Goal: Transaction & Acquisition: Subscribe to service/newsletter

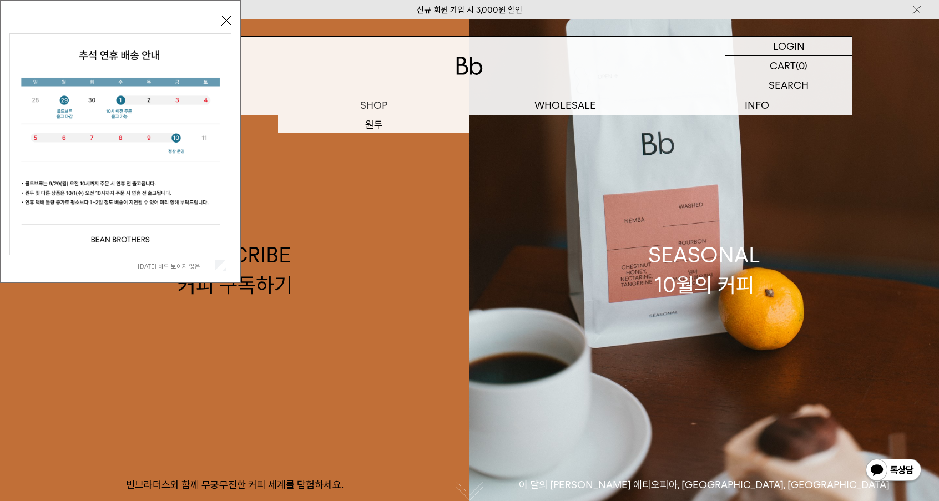
click at [228, 26] on div "오늘 하루 보이지 않음 닫기" at bounding box center [120, 144] width 222 height 264
click at [228, 20] on button "닫기" at bounding box center [226, 21] width 10 height 10
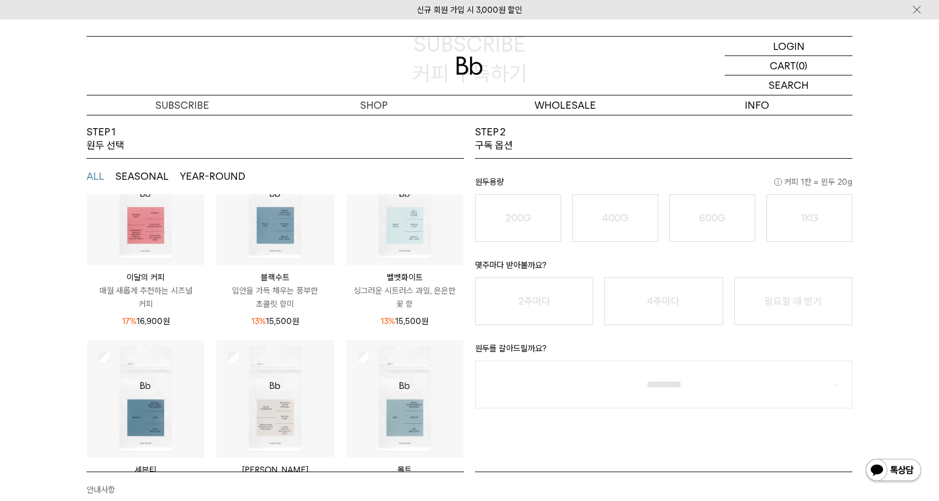
scroll to position [75, 0]
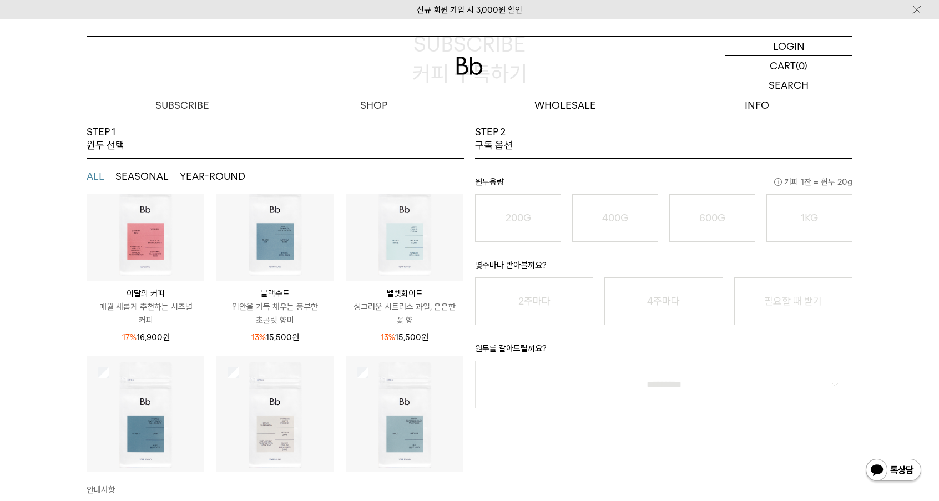
click at [398, 243] on img at bounding box center [404, 222] width 117 height 117
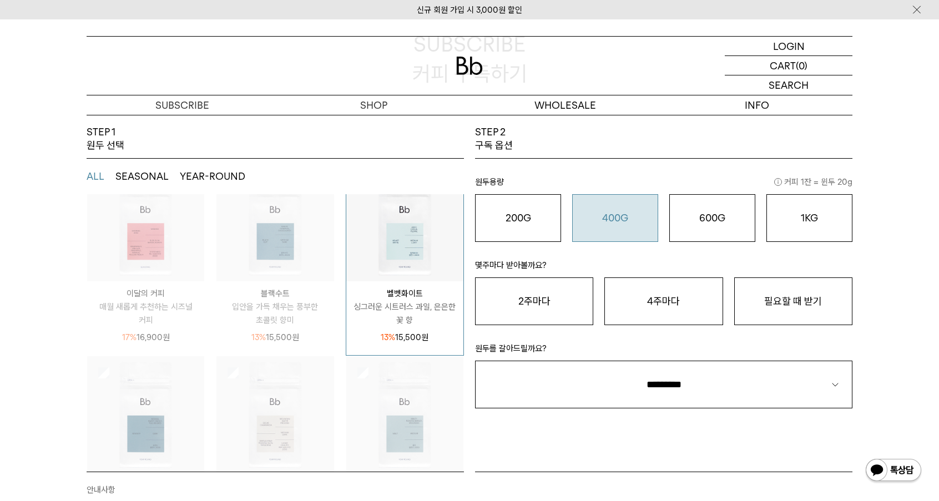
click at [620, 220] on o "400G" at bounding box center [615, 218] width 26 height 12
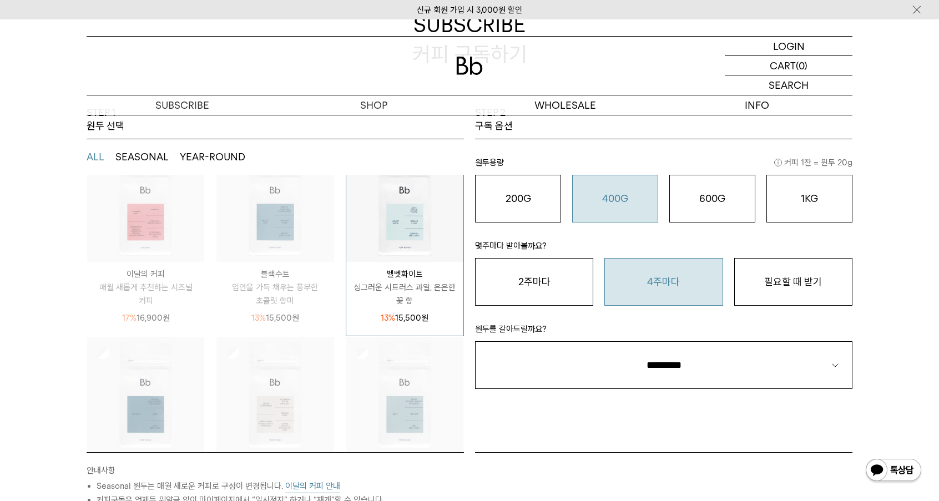
scroll to position [147, 0]
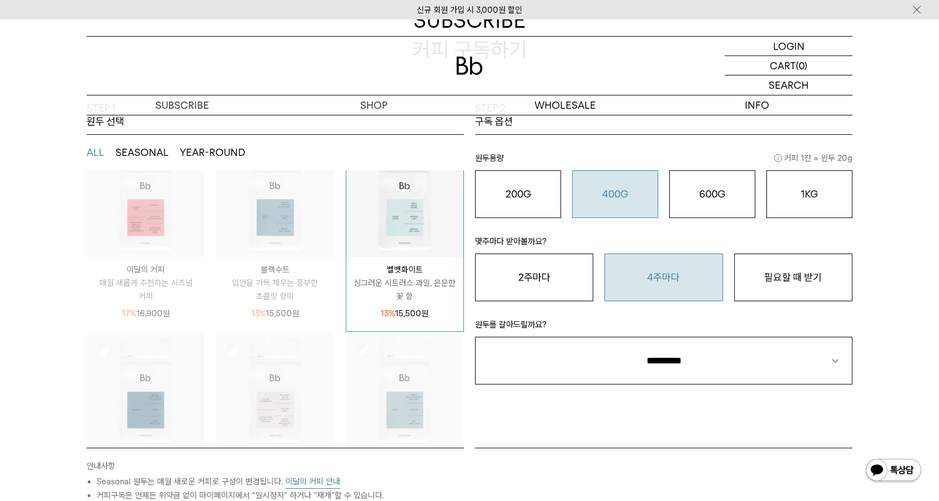
click at [672, 274] on button "4주마다" at bounding box center [664, 278] width 118 height 48
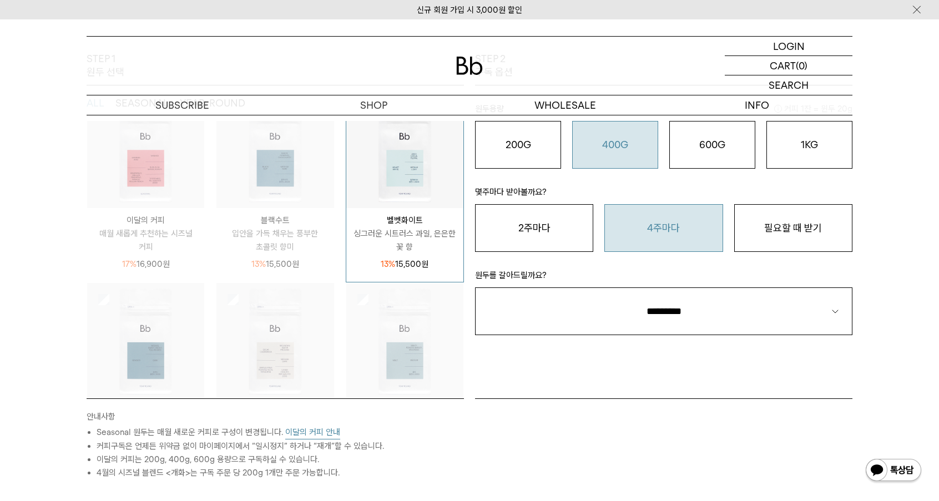
scroll to position [217, 0]
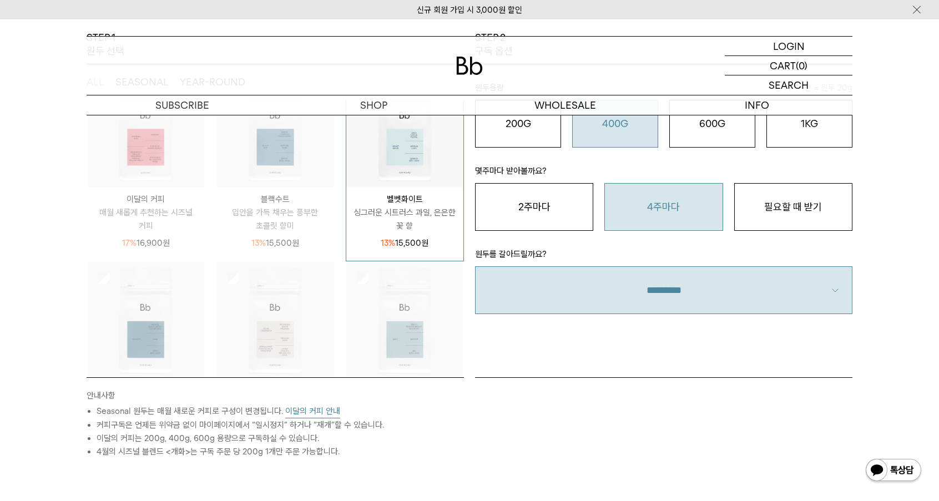
select select "**"
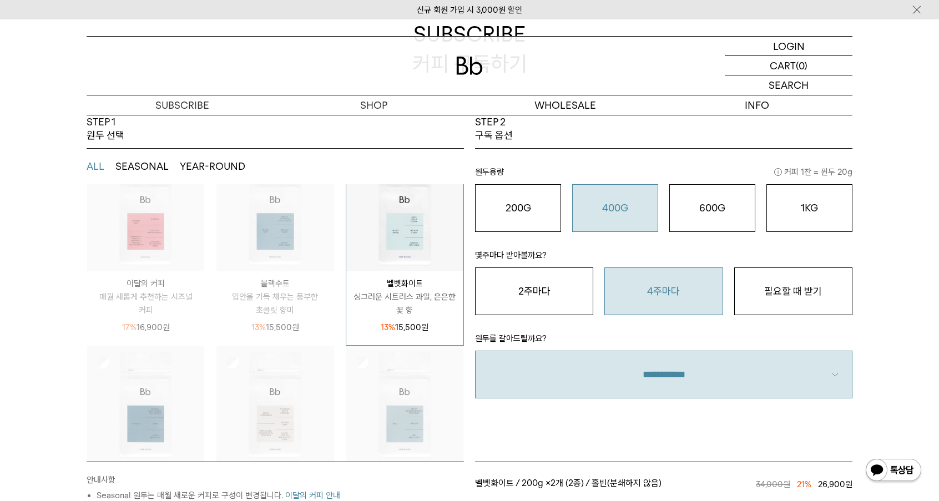
scroll to position [123, 0]
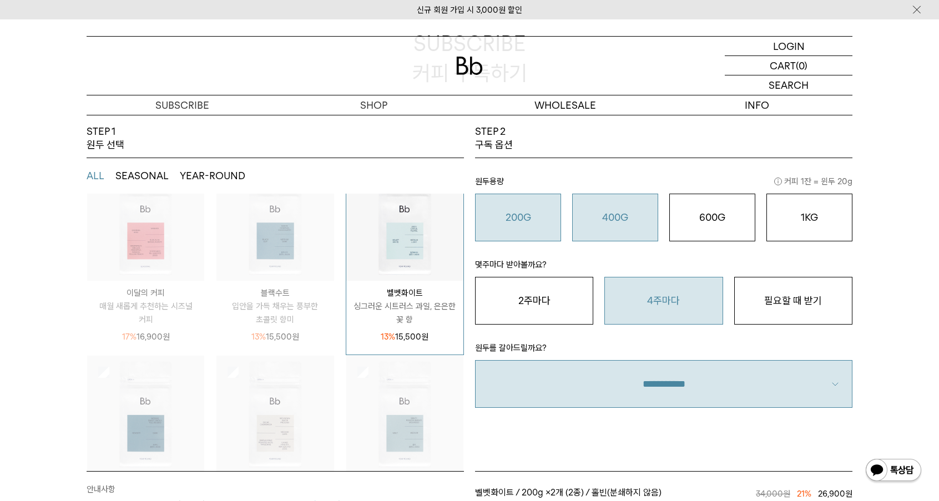
click at [523, 206] on button "200G 16,900 원" at bounding box center [518, 218] width 86 height 48
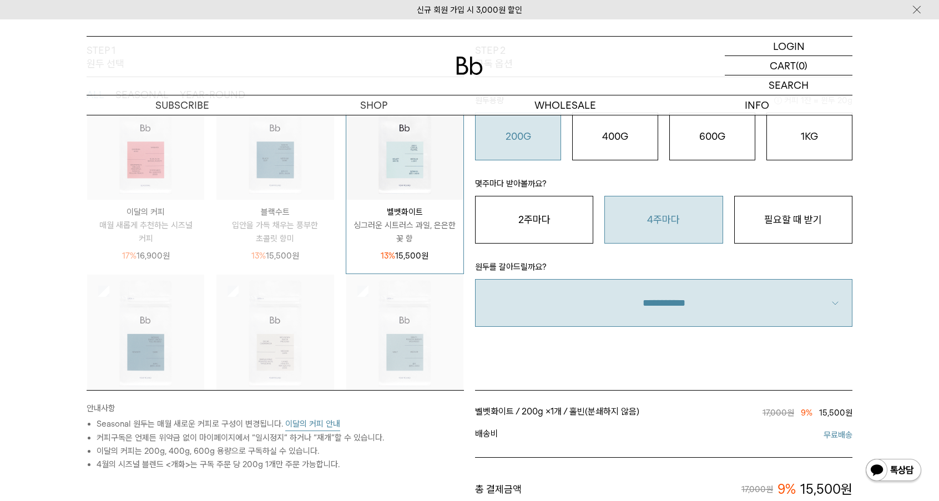
scroll to position [148, 0]
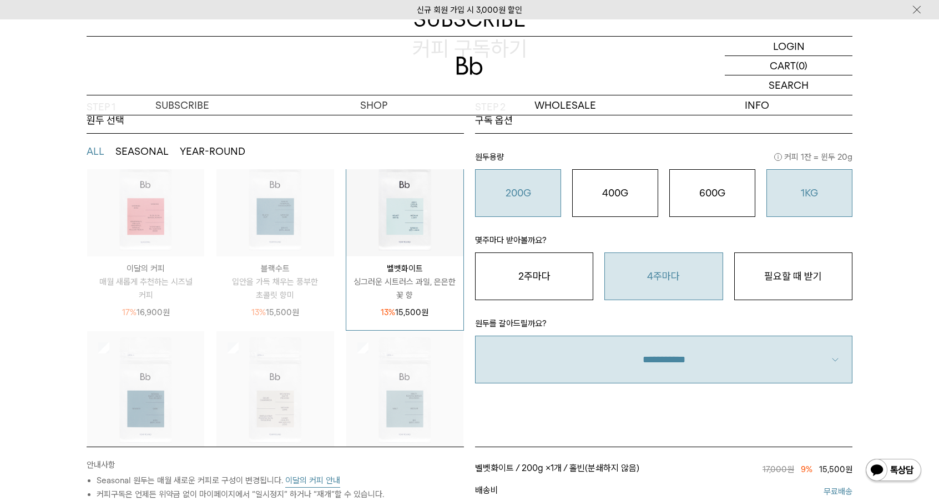
click at [777, 187] on div "1KG 49,900 원" at bounding box center [810, 193] width 74 height 13
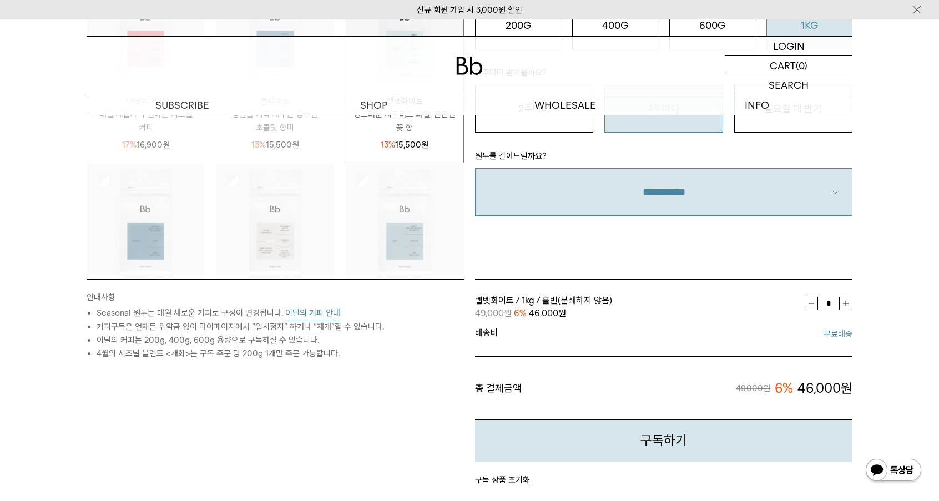
scroll to position [318, 0]
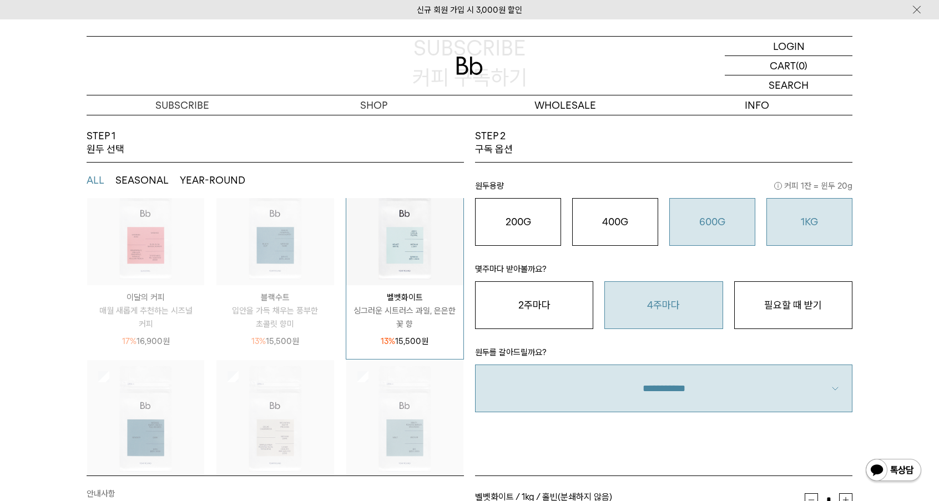
click at [718, 208] on button "600G 43,000 원" at bounding box center [712, 222] width 86 height 48
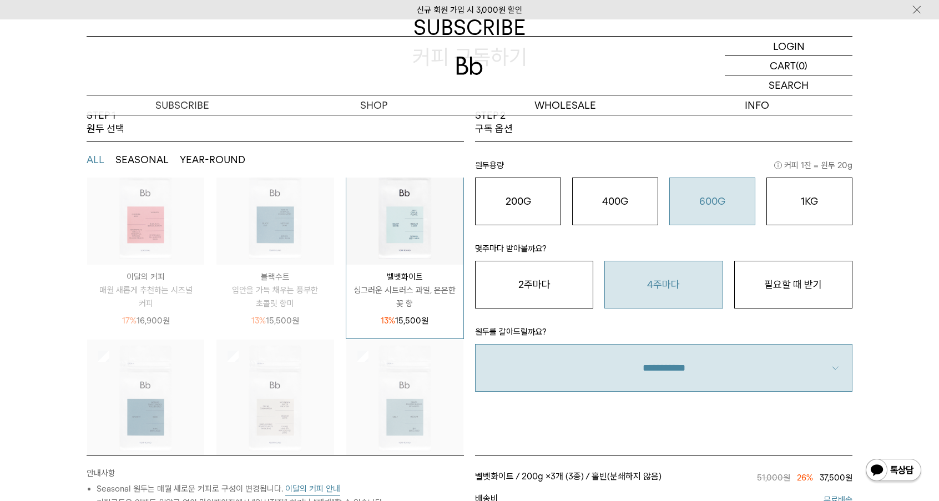
scroll to position [139, 0]
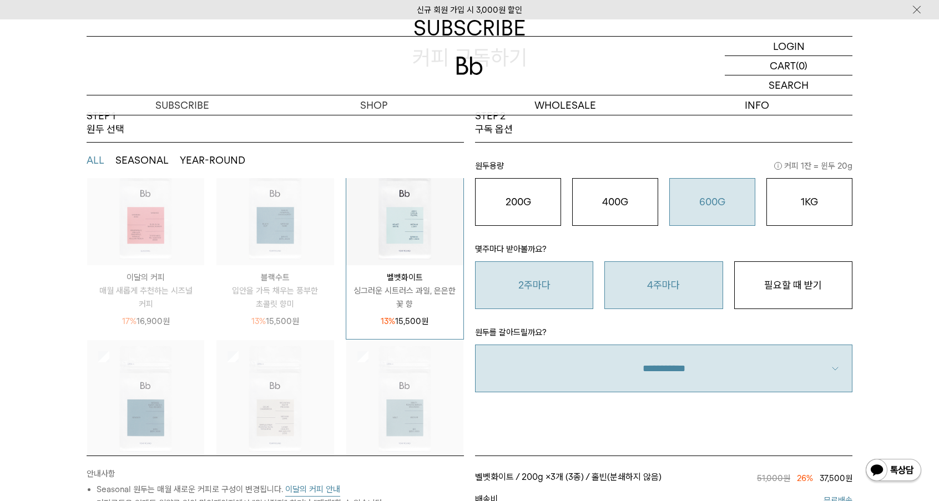
click at [577, 283] on button "2주마다" at bounding box center [534, 285] width 118 height 48
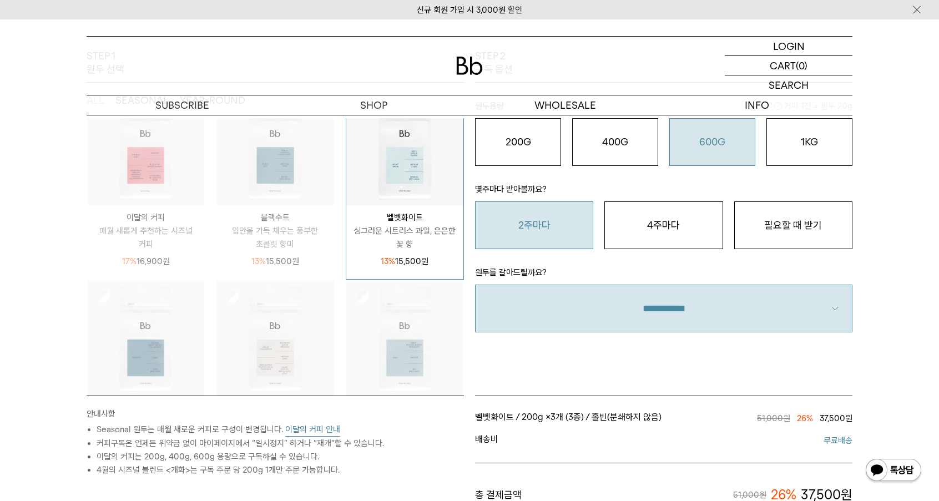
scroll to position [203, 0]
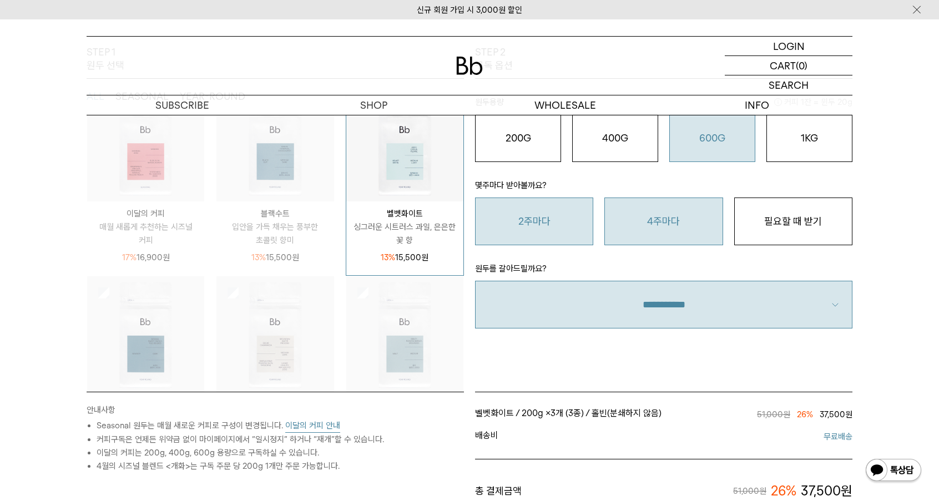
click at [637, 207] on button "4주마다" at bounding box center [664, 222] width 118 height 48
click at [551, 228] on button "2주마다" at bounding box center [534, 222] width 118 height 48
click at [675, 208] on button "4주마다" at bounding box center [664, 222] width 118 height 48
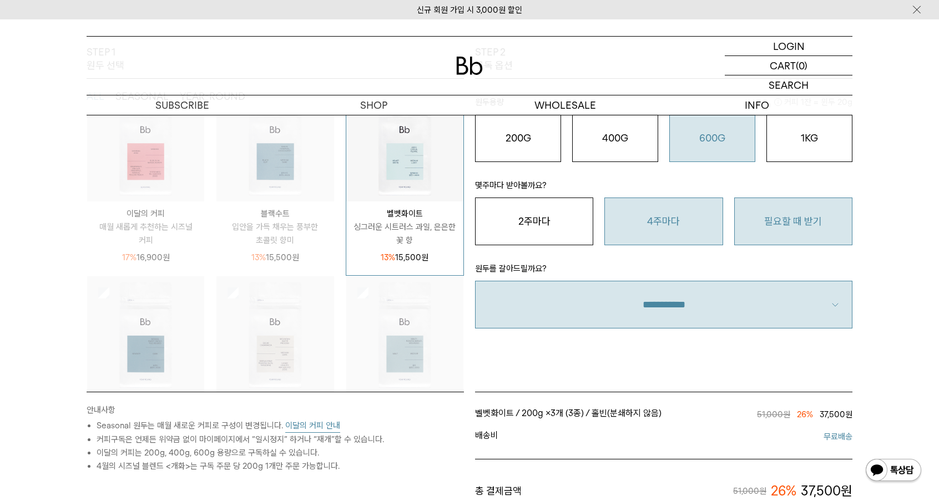
click at [794, 208] on button "필요할 때 받기" at bounding box center [793, 222] width 118 height 48
click at [689, 221] on button "4주마다" at bounding box center [664, 222] width 118 height 48
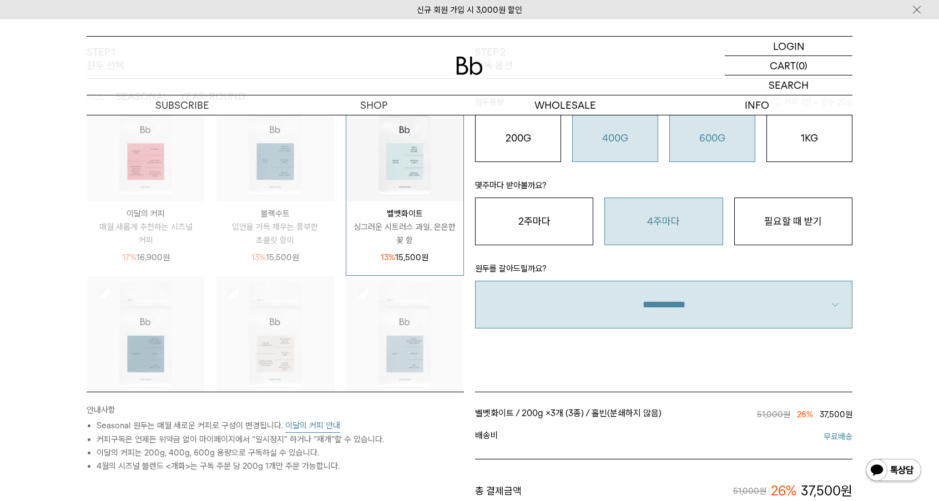
click at [628, 158] on button "400G 31,000 원" at bounding box center [615, 138] width 86 height 48
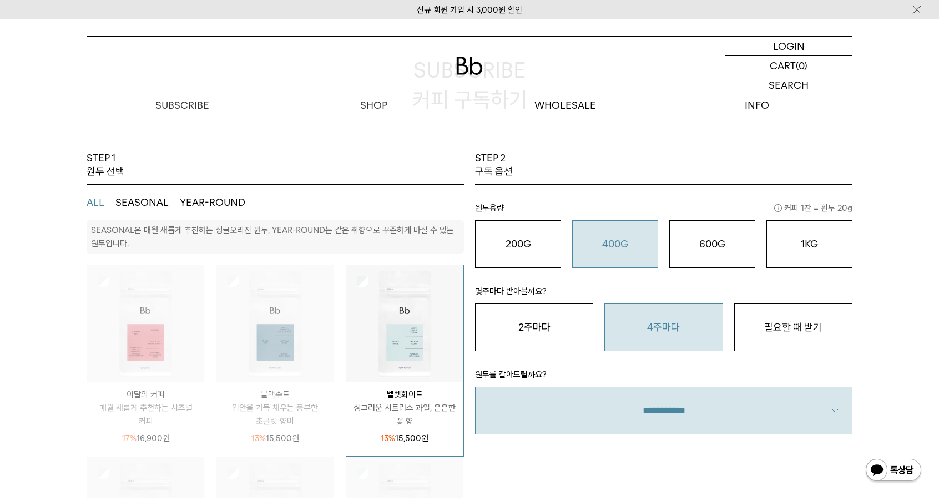
scroll to position [0, 0]
click at [231, 204] on button "YEAR-ROUND" at bounding box center [213, 202] width 66 height 13
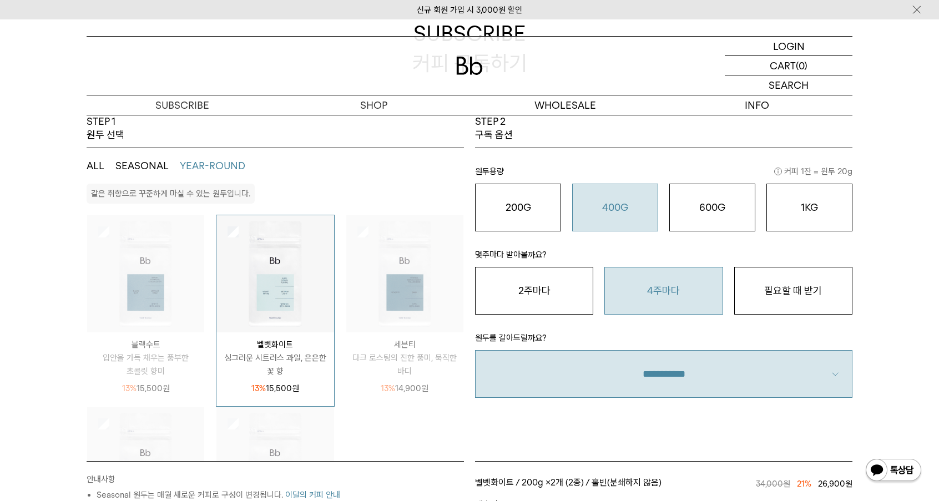
scroll to position [130, 0]
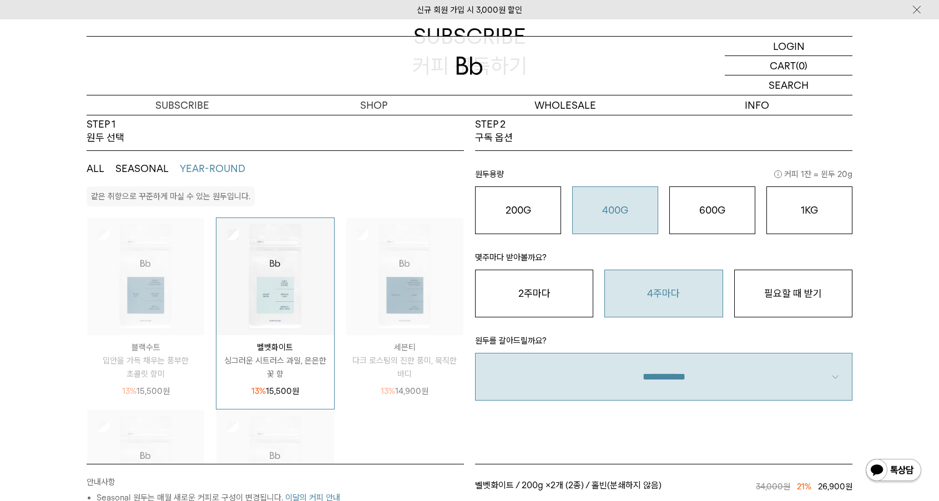
click at [155, 173] on button "SEASONAL" at bounding box center [141, 168] width 53 height 13
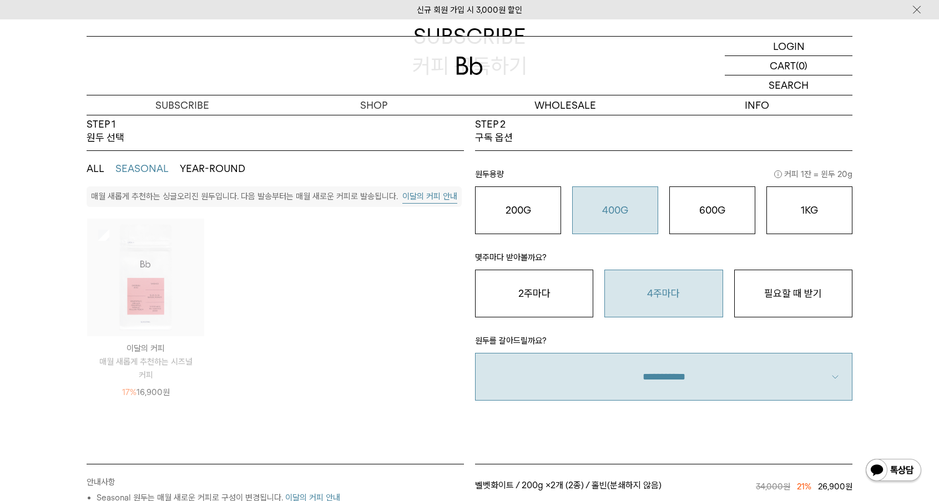
click at [94, 170] on button "ALL" at bounding box center [96, 168] width 18 height 13
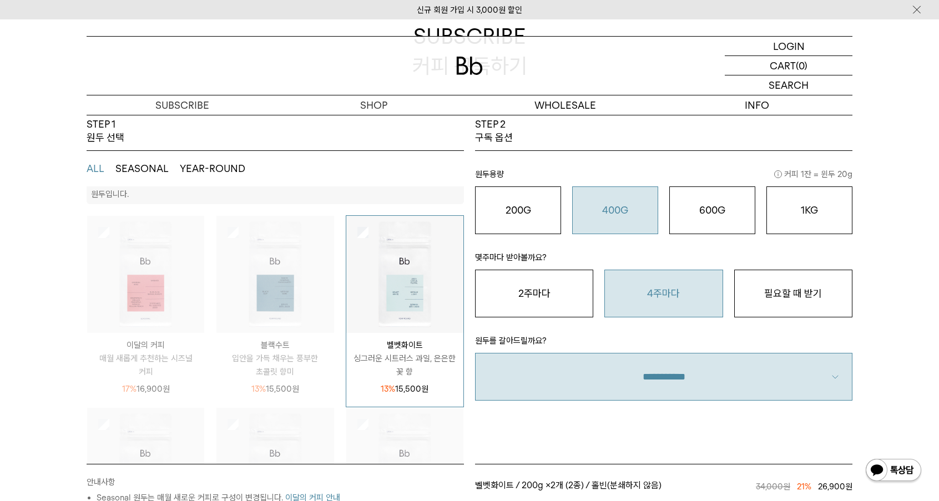
scroll to position [4, 0]
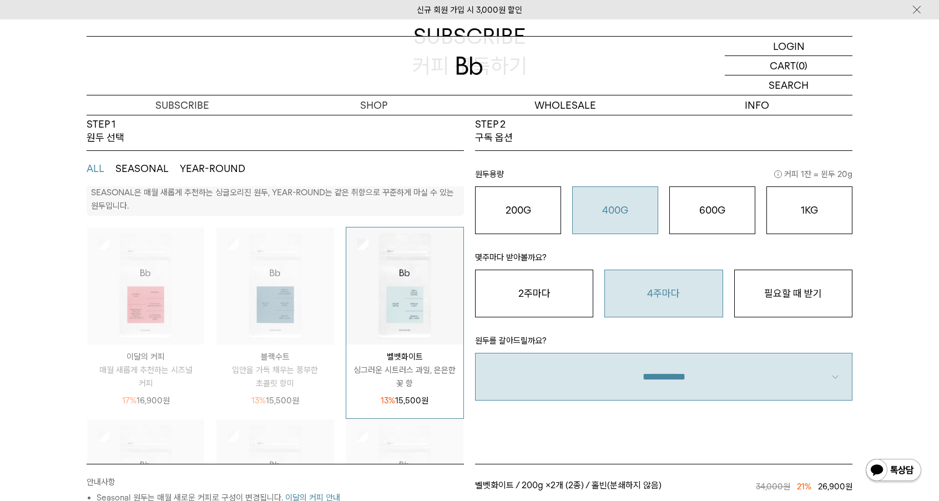
click at [157, 287] on img at bounding box center [145, 286] width 117 height 117
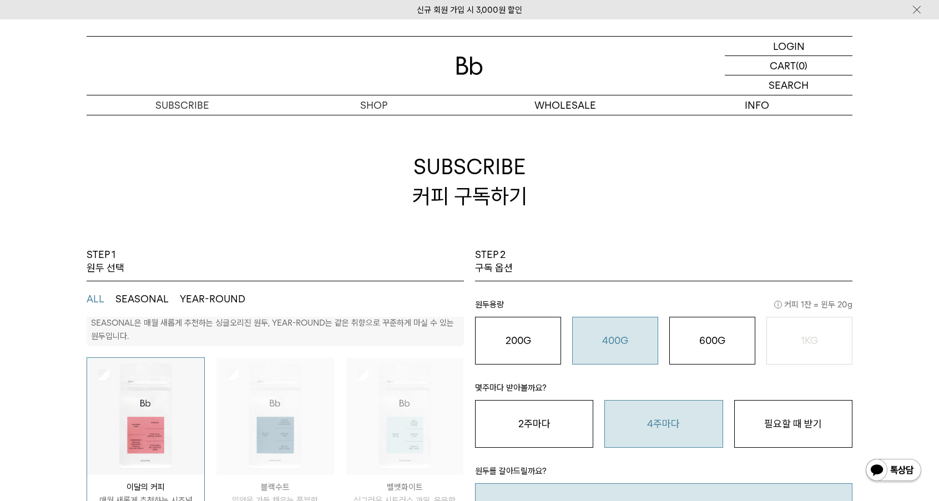
scroll to position [0, 0]
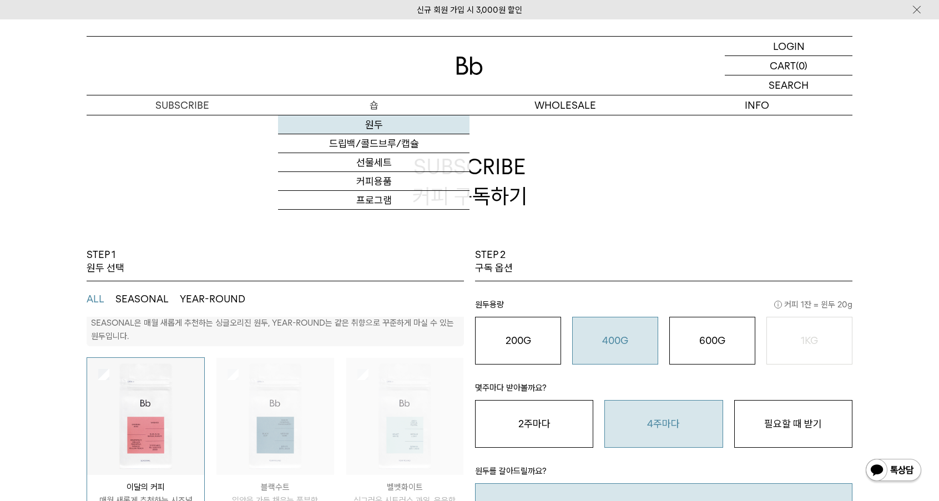
click at [390, 123] on link "원두" at bounding box center [374, 124] width 192 height 19
